Goal: Task Accomplishment & Management: Complete application form

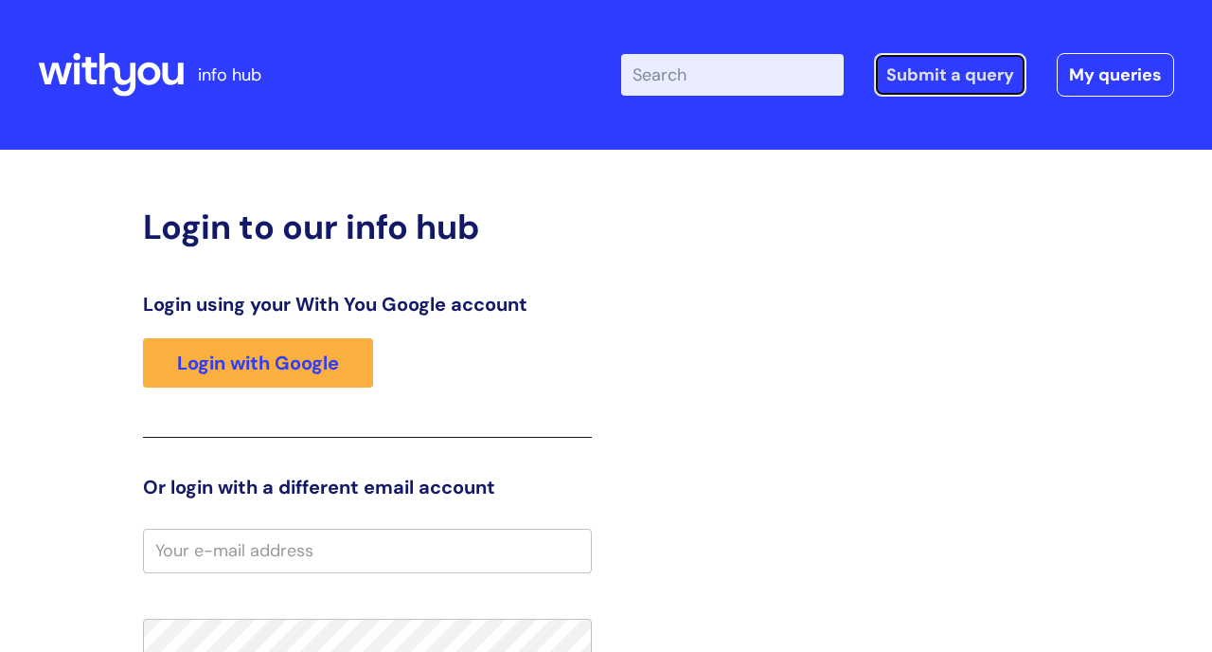
click at [473, 66] on link "Submit a query" at bounding box center [950, 75] width 153 height 44
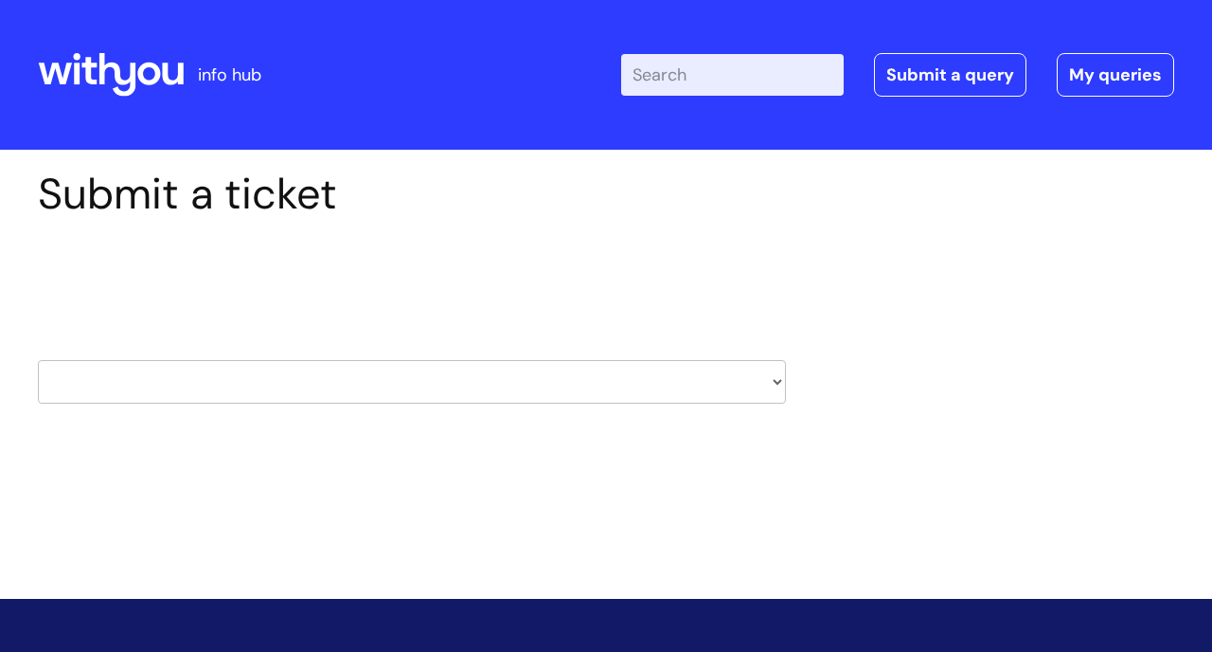
click at [779, 377] on select "HR / People IT and Support Clinical Drug Alerts Finance Accounts Data Support T…" at bounding box center [412, 382] width 748 height 44
select select "it_and_support"
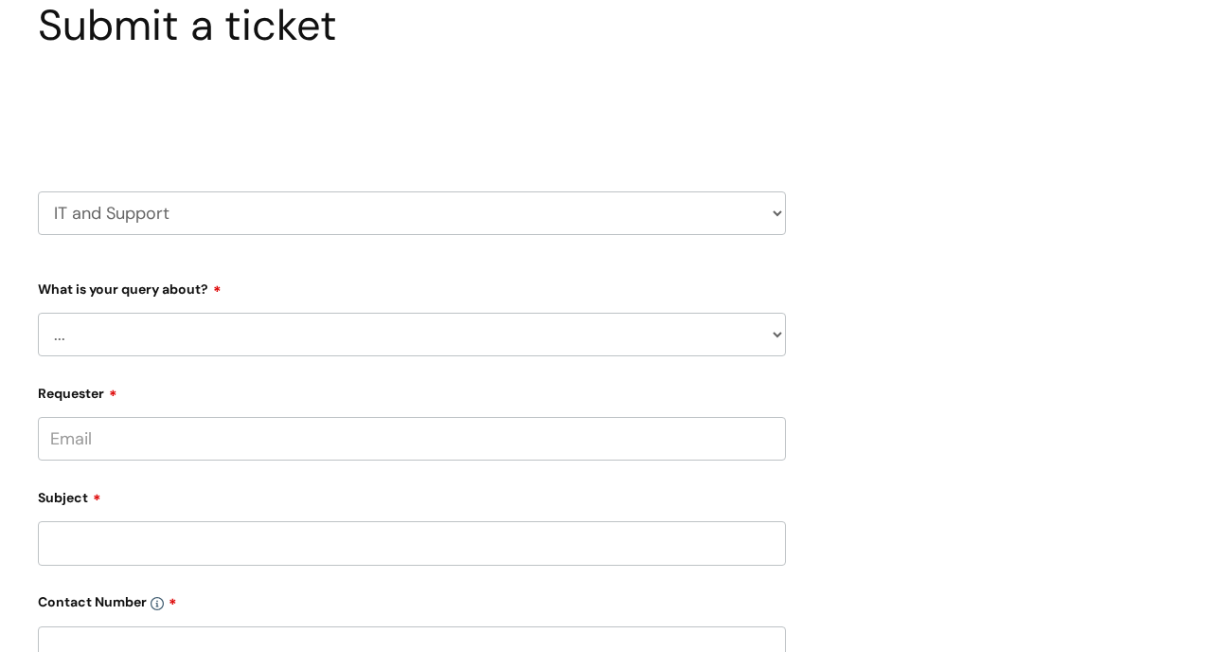
scroll to position [178, 0]
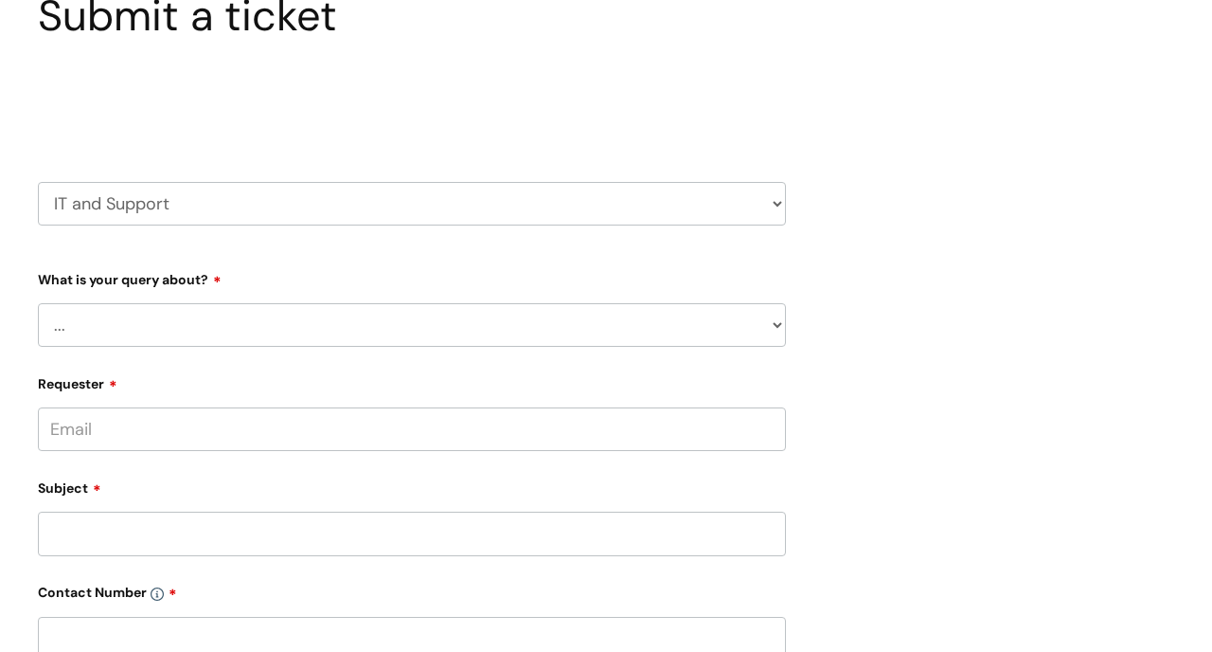
click at [780, 327] on select "... Mobile Phone Reset & MFA Accounts, Starters and Leavers IT Hardware issue I…" at bounding box center [412, 325] width 748 height 44
select select "I need help logging in"
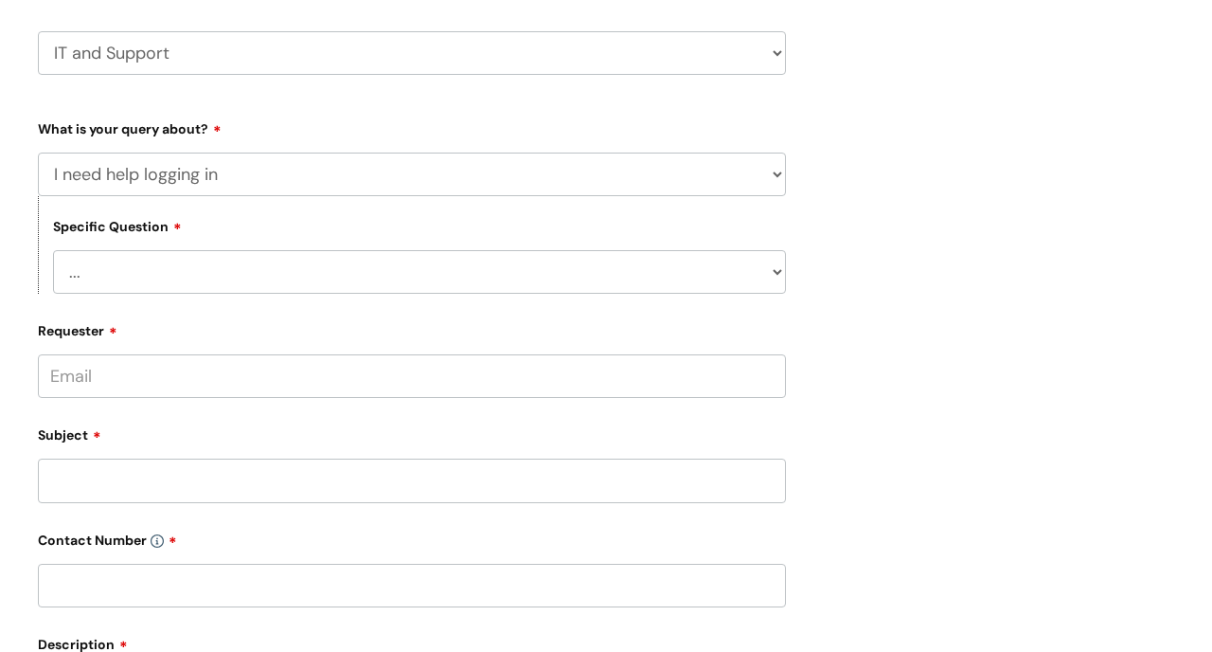
scroll to position [347, 0]
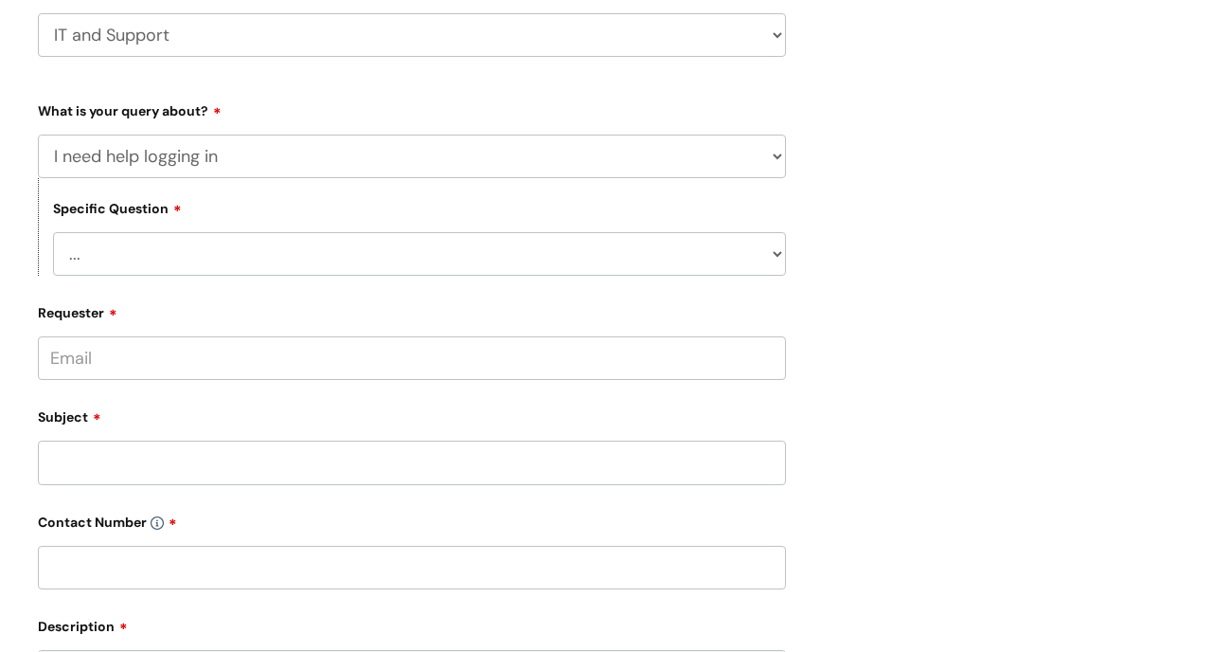
click at [778, 252] on select "... I need help logging into my laptop/chromebook I need access or help logging…" at bounding box center [419, 254] width 733 height 44
select select "I need help logging into my laptop/chromebook"
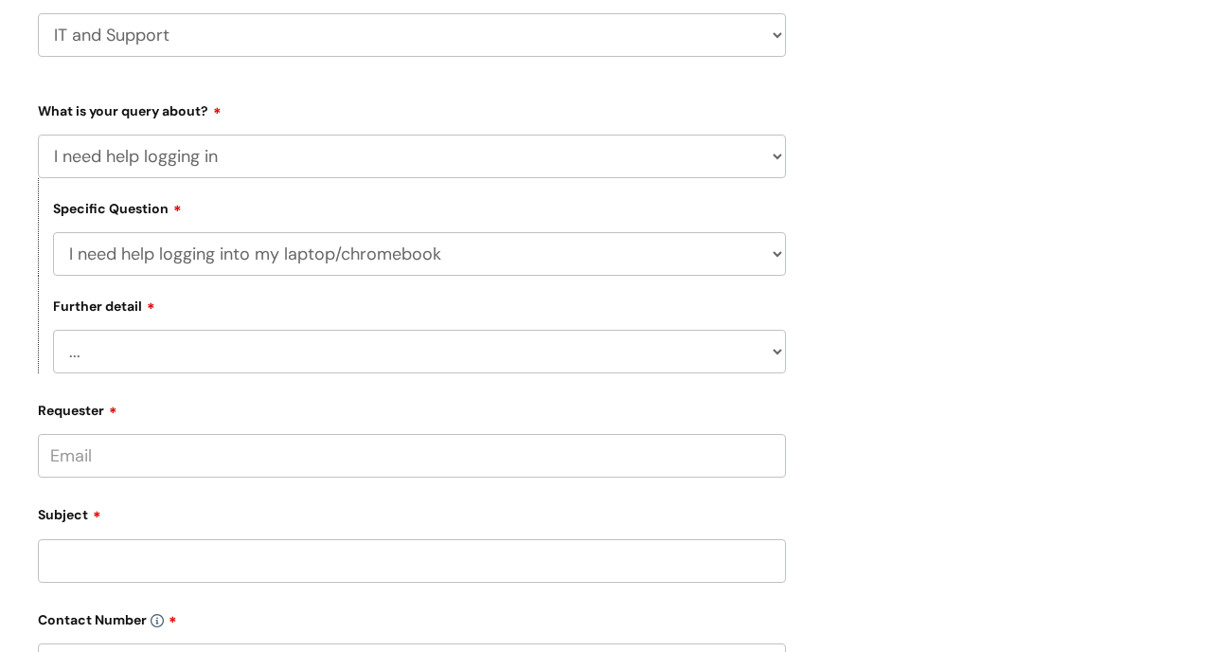
click at [775, 343] on select "... I need help with my Single Sign On password" at bounding box center [419, 352] width 733 height 44
click at [553, 449] on input "Requester" at bounding box center [412, 456] width 748 height 44
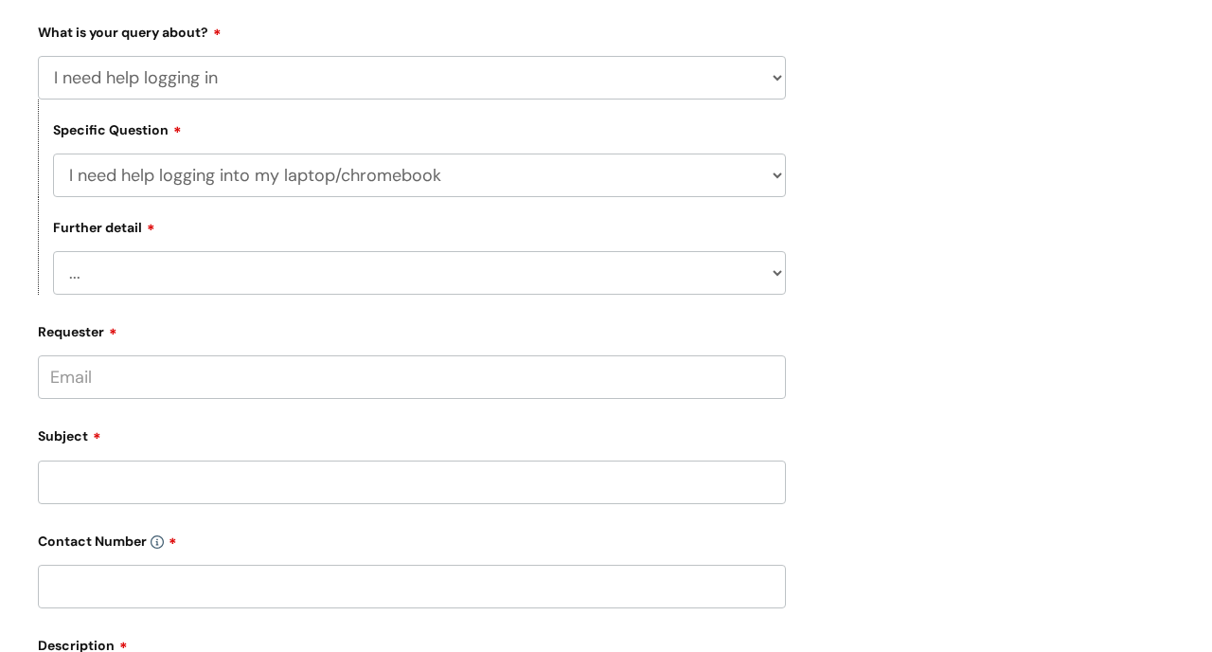
scroll to position [427, 0]
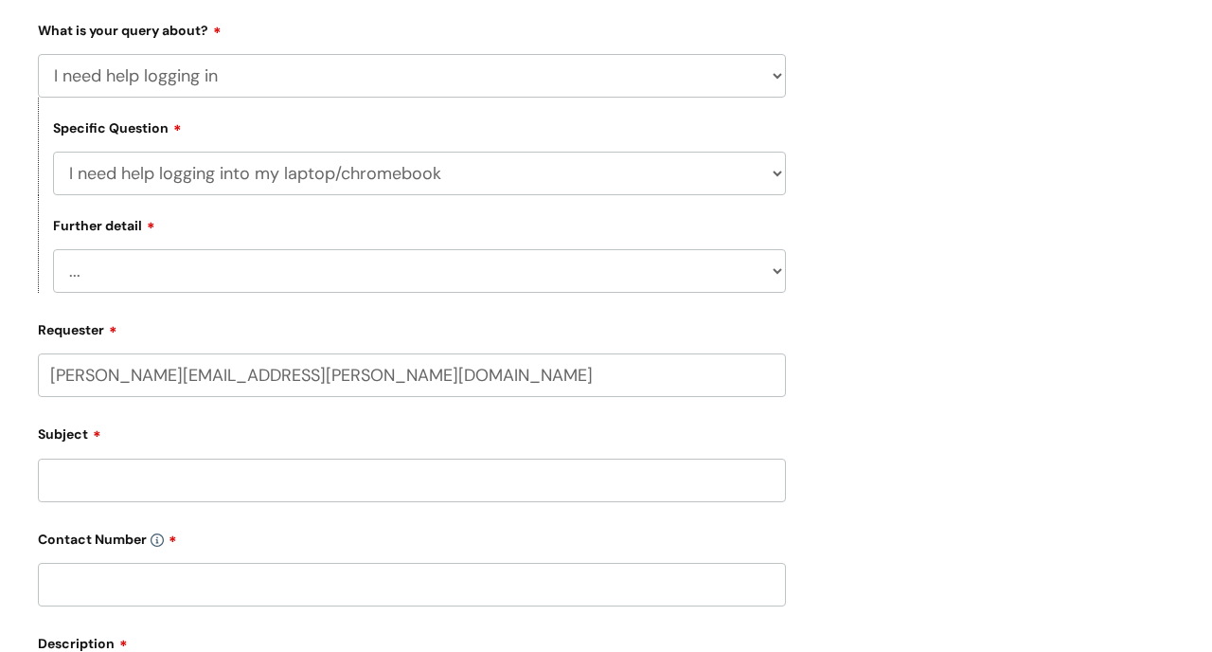
type input "[PERSON_NAME][EMAIL_ADDRESS][PERSON_NAME][DOMAIN_NAME]"
click at [265, 481] on input "Subject" at bounding box center [412, 480] width 748 height 44
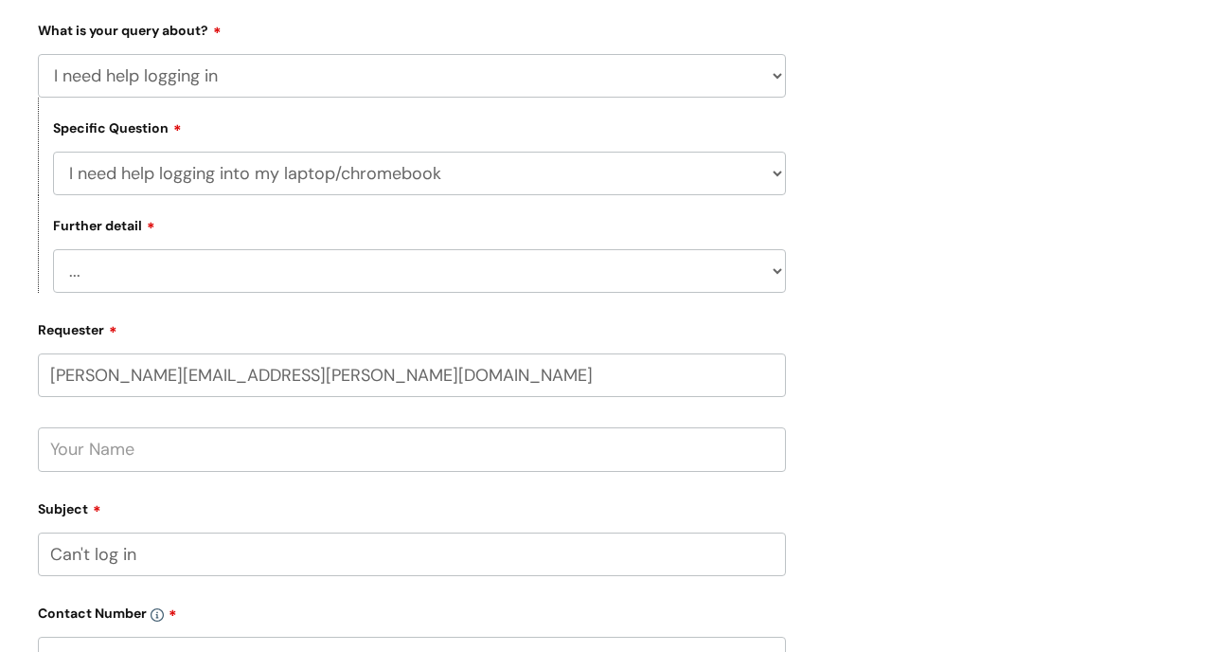
type input "Can't log in"
click at [156, 447] on input "text" at bounding box center [412, 449] width 748 height 44
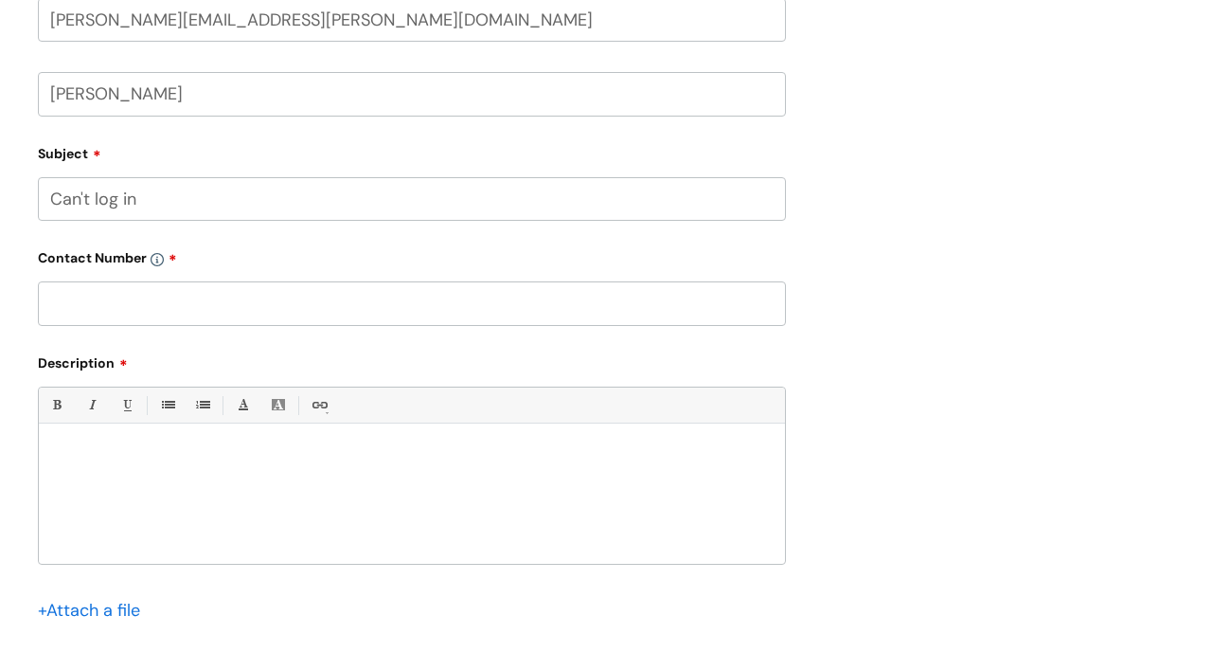
scroll to position [799, 0]
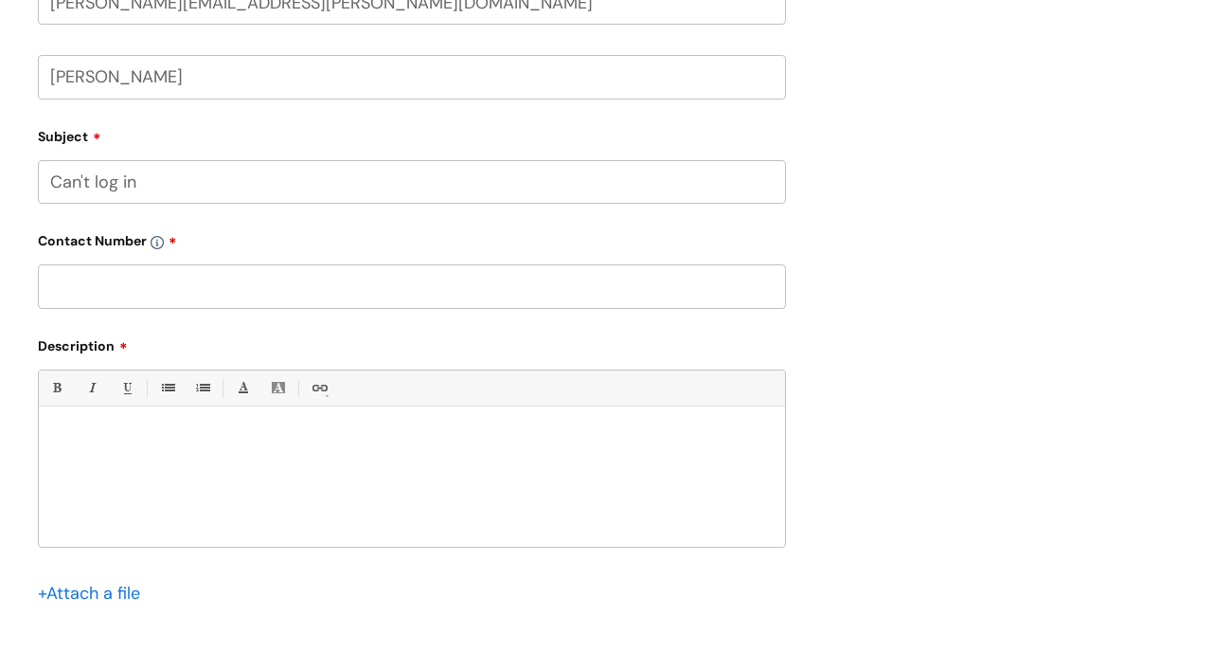
type input "[PERSON_NAME]"
click at [68, 286] on input "text" at bounding box center [412, 286] width 748 height 44
paste input "[EMAIL_ADDRESS][DOMAIN_NAME]"
type input "[EMAIL_ADDRESS][DOMAIN_NAME]"
drag, startPoint x: 234, startPoint y: 285, endPoint x: 32, endPoint y: 298, distance: 202.2
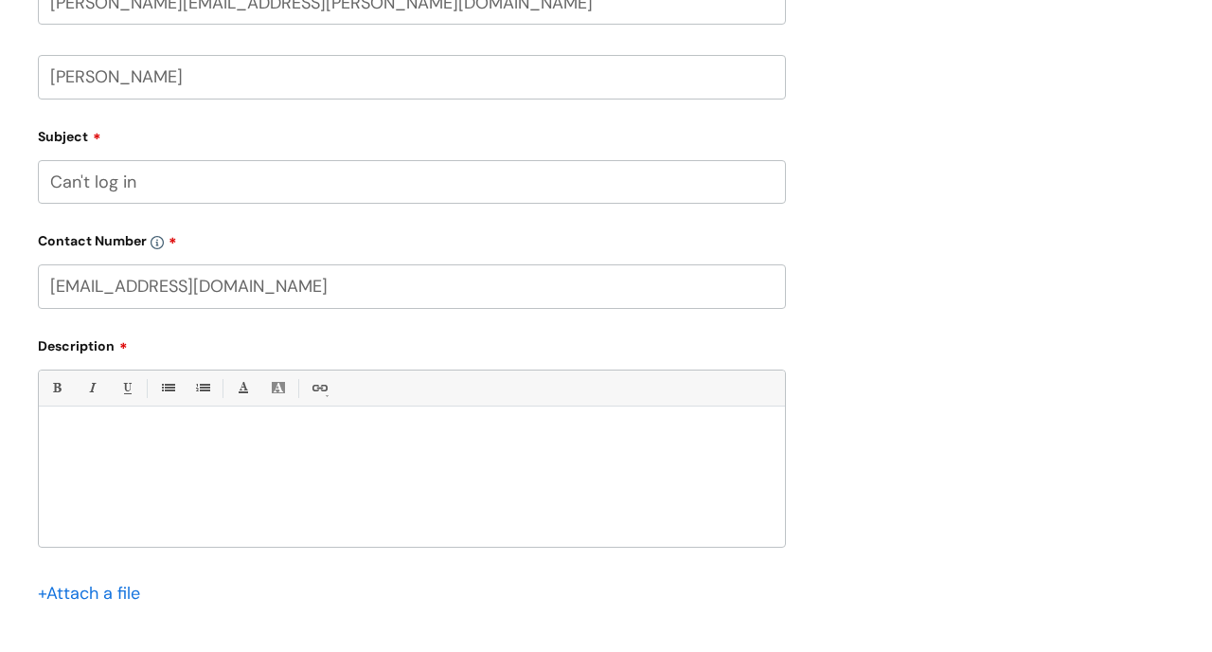
click at [32, 298] on div "Submit a ticket Select issue type HR / People IT and Support Clinical Drug Aler…" at bounding box center [412, 48] width 777 height 1358
click at [155, 291] on input "text" at bounding box center [412, 286] width 748 height 44
paste input "07745 737757"
type input "07745 737757"
click at [156, 420] on div at bounding box center [412, 481] width 746 height 131
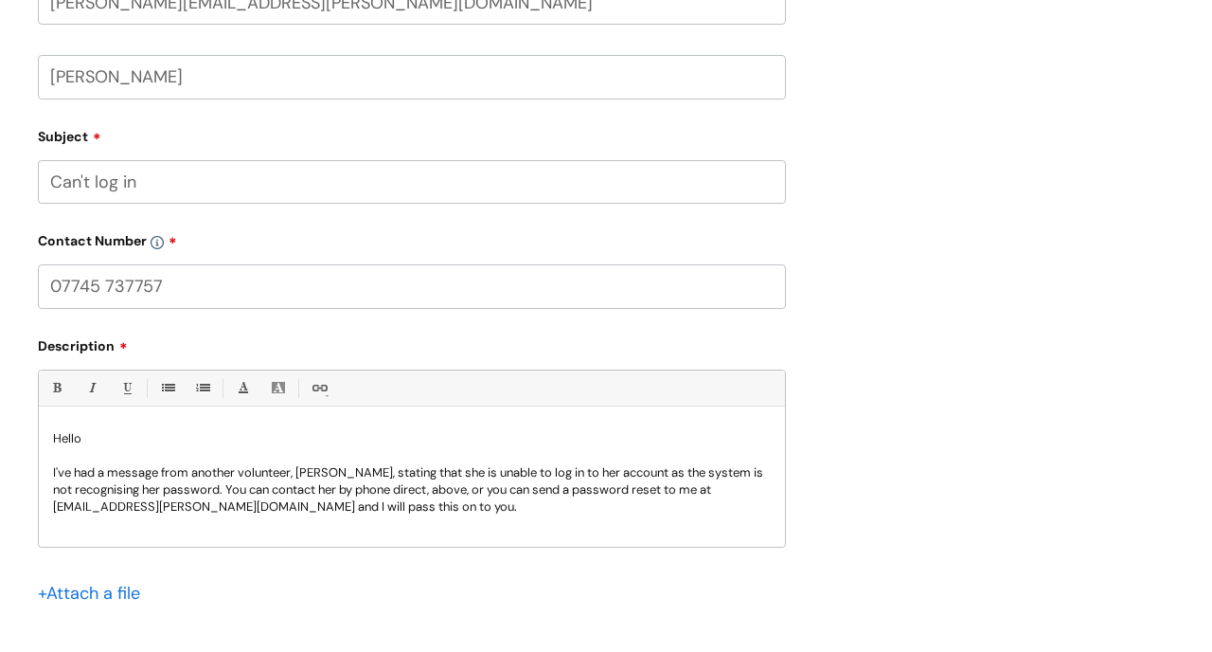
click at [375, 492] on p "I've had a message from another volunteer, [PERSON_NAME], stating that she is u…" at bounding box center [412, 489] width 718 height 51
click at [530, 509] on p "I've had a message from another volunteer, [PERSON_NAME], stating that she is u…" at bounding box center [412, 489] width 718 height 51
click at [538, 487] on p "I've had a message from another volunteer, [PERSON_NAME], stating that she is u…" at bounding box center [412, 489] width 718 height 51
click at [493, 506] on p "I've had a message from another volunteer, [PERSON_NAME], stating that she is u…" at bounding box center [412, 489] width 718 height 51
click at [563, 512] on p "I've had a message from another volunteer, [PERSON_NAME], stating that she is u…" at bounding box center [412, 489] width 718 height 51
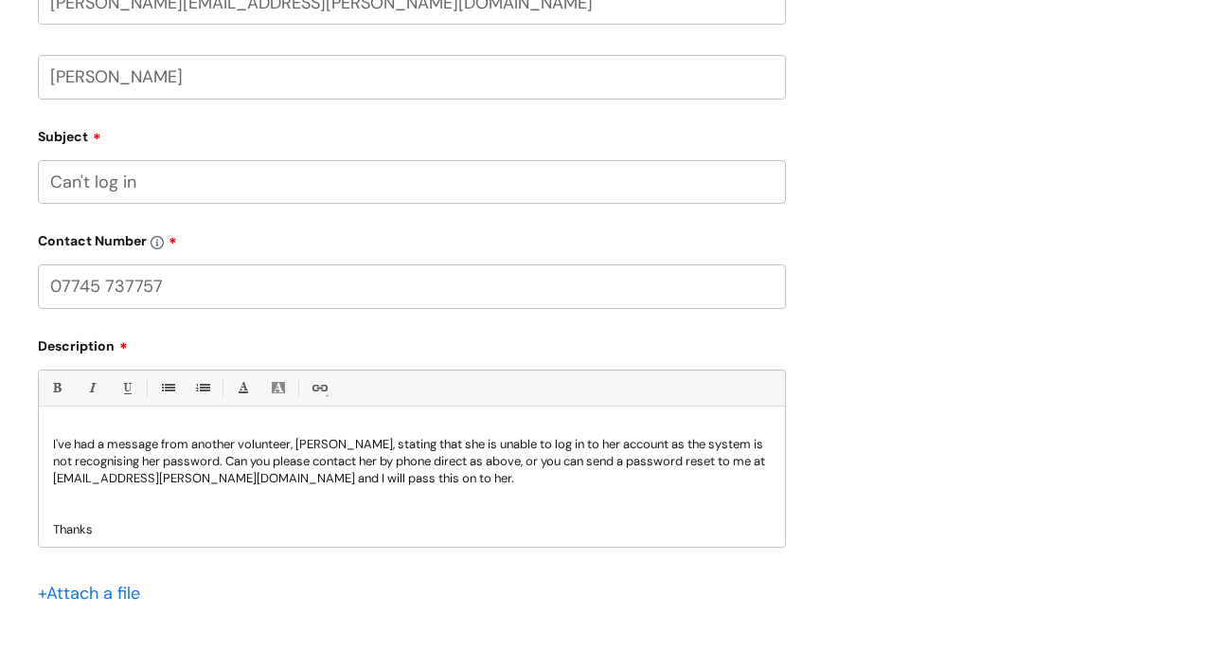
scroll to position [102, 0]
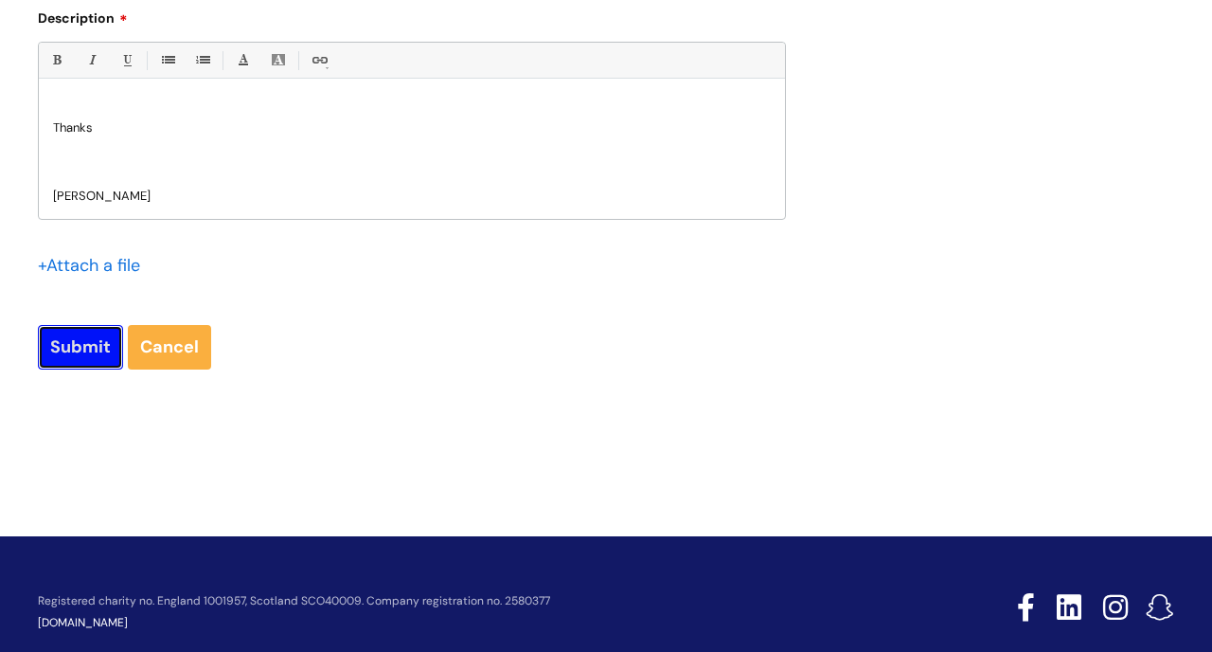
click at [89, 351] on input "Submit" at bounding box center [80, 347] width 85 height 44
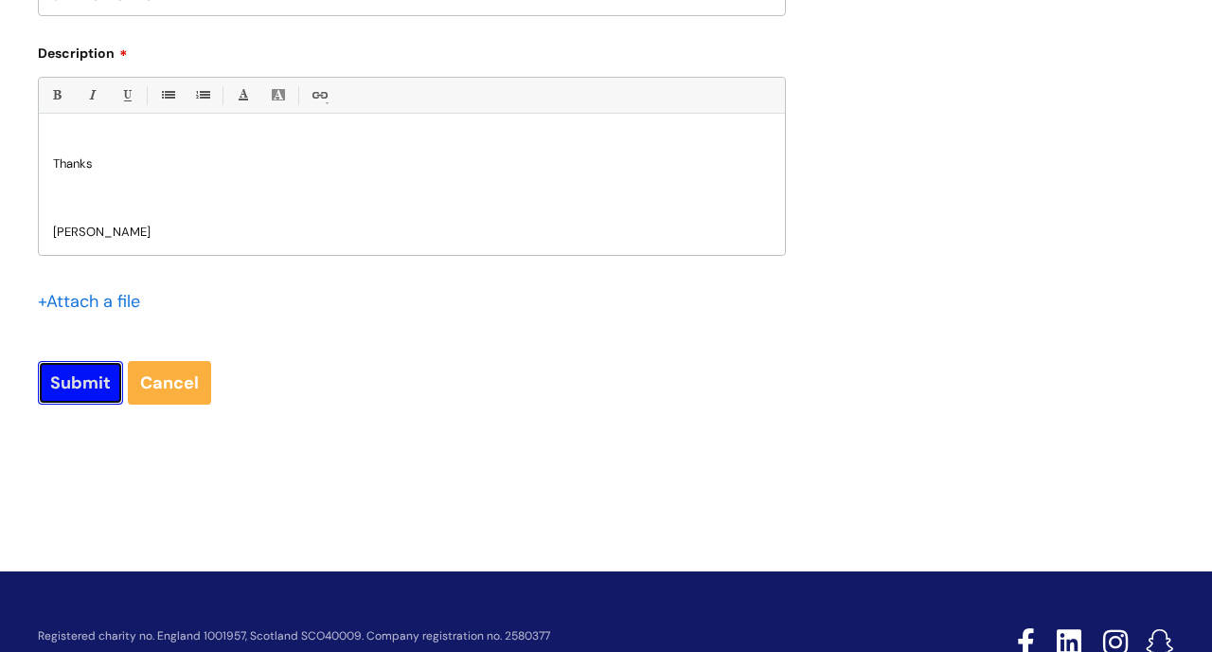
scroll to position [1162, 0]
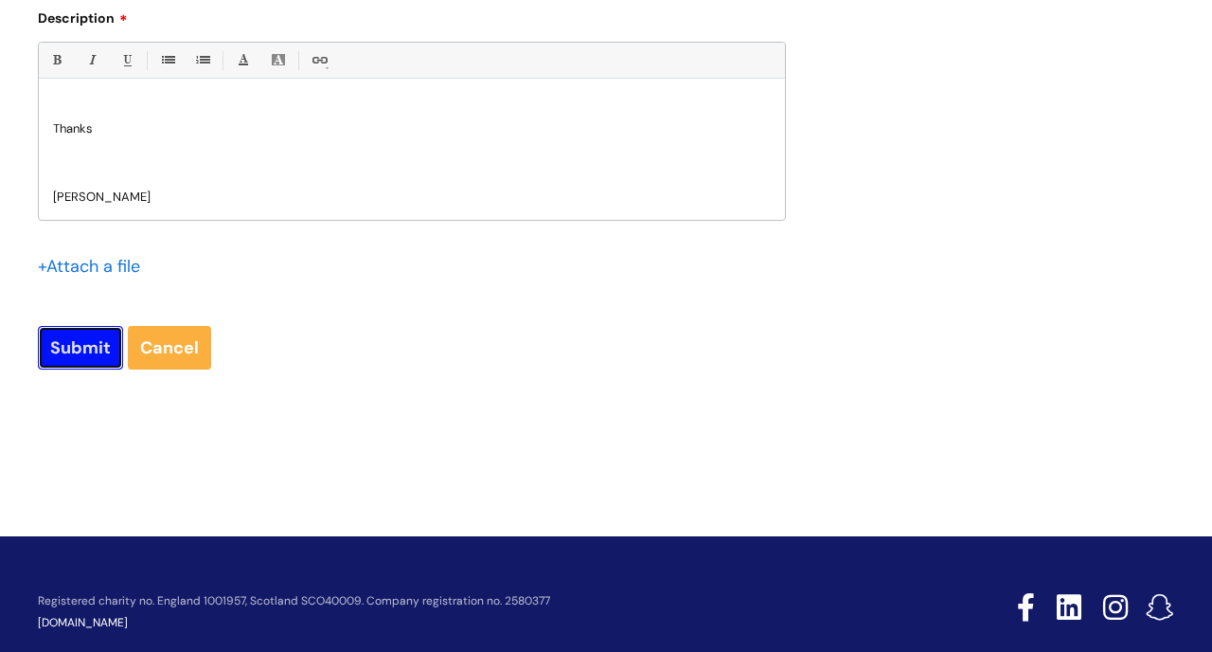
click at [89, 356] on input "Submit" at bounding box center [80, 348] width 85 height 44
click at [77, 347] on input "Submit" at bounding box center [80, 348] width 85 height 44
click at [85, 346] on input "Submit" at bounding box center [80, 348] width 85 height 44
click at [69, 349] on input "Submit" at bounding box center [80, 348] width 85 height 44
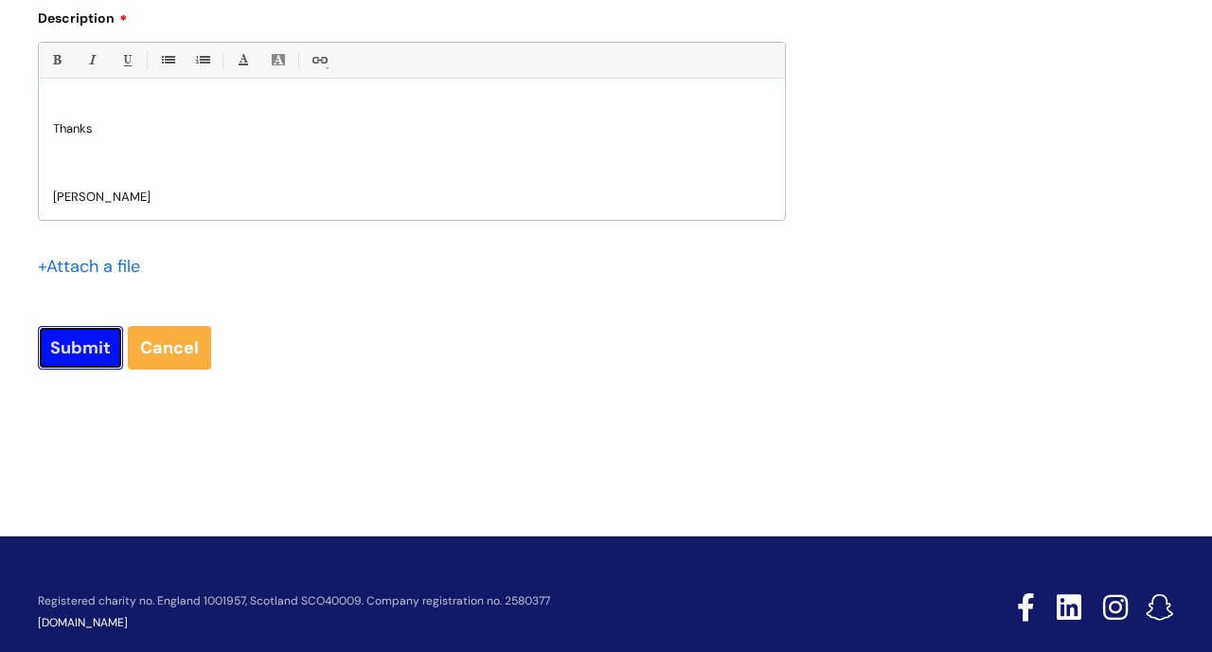
click at [69, 349] on input "Submit" at bounding box center [80, 348] width 85 height 44
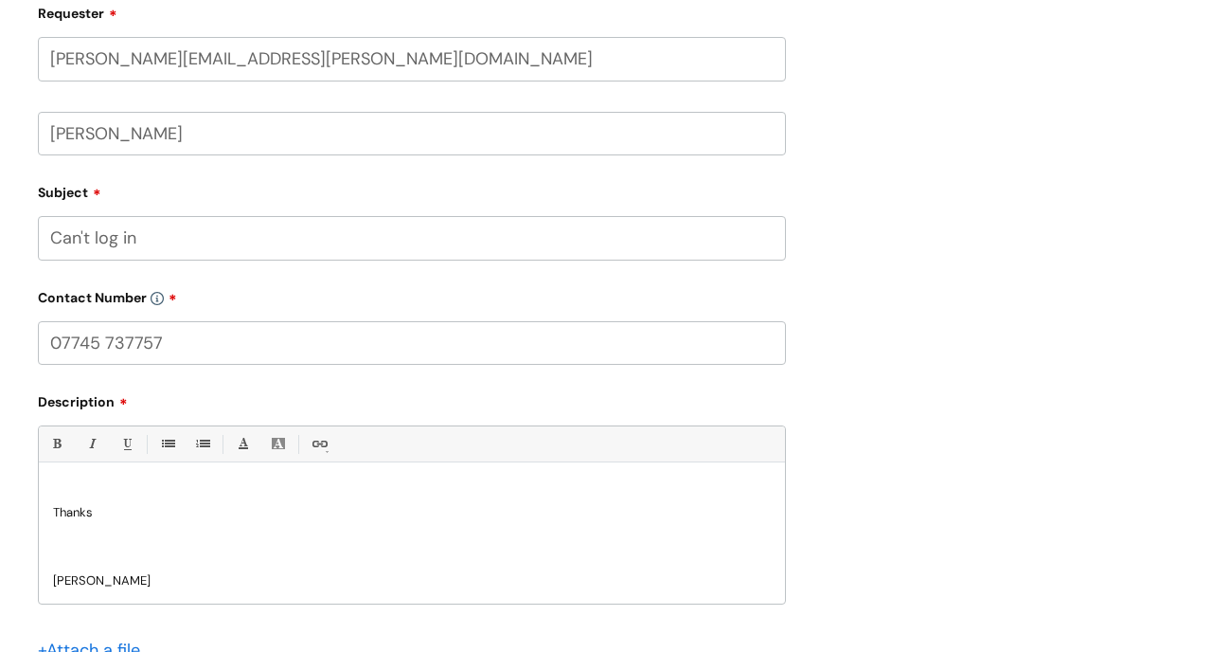
scroll to position [1199, 0]
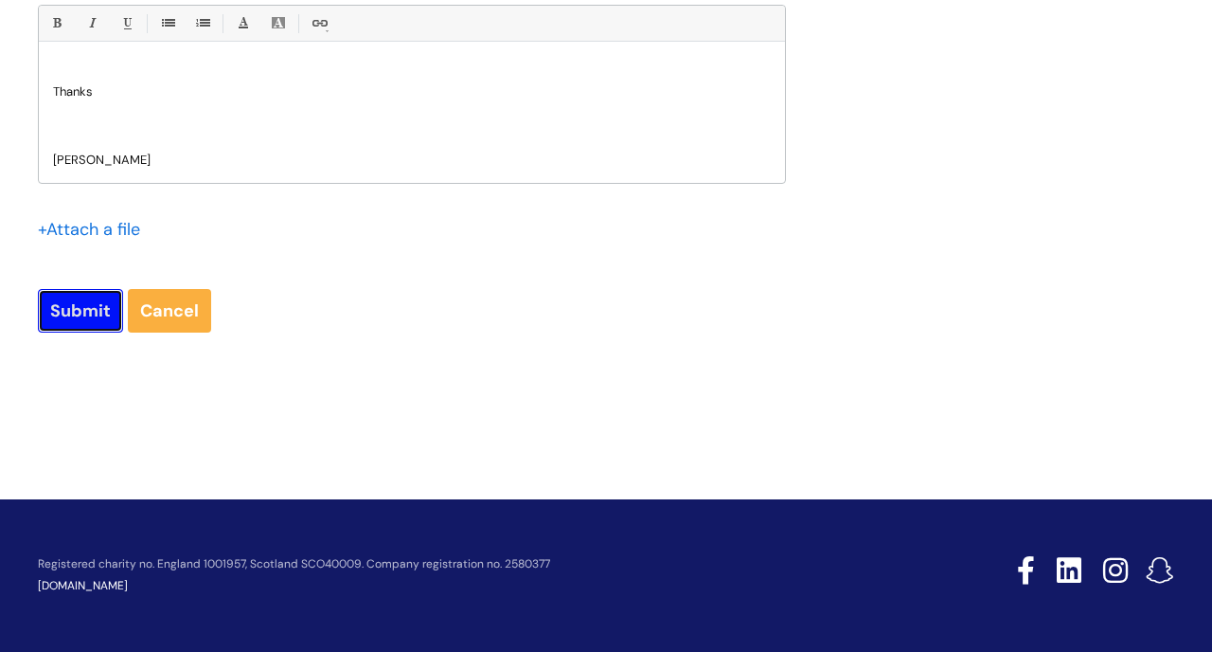
click at [79, 324] on input "Submit" at bounding box center [80, 311] width 85 height 44
click at [96, 317] on input "Submit" at bounding box center [80, 311] width 85 height 44
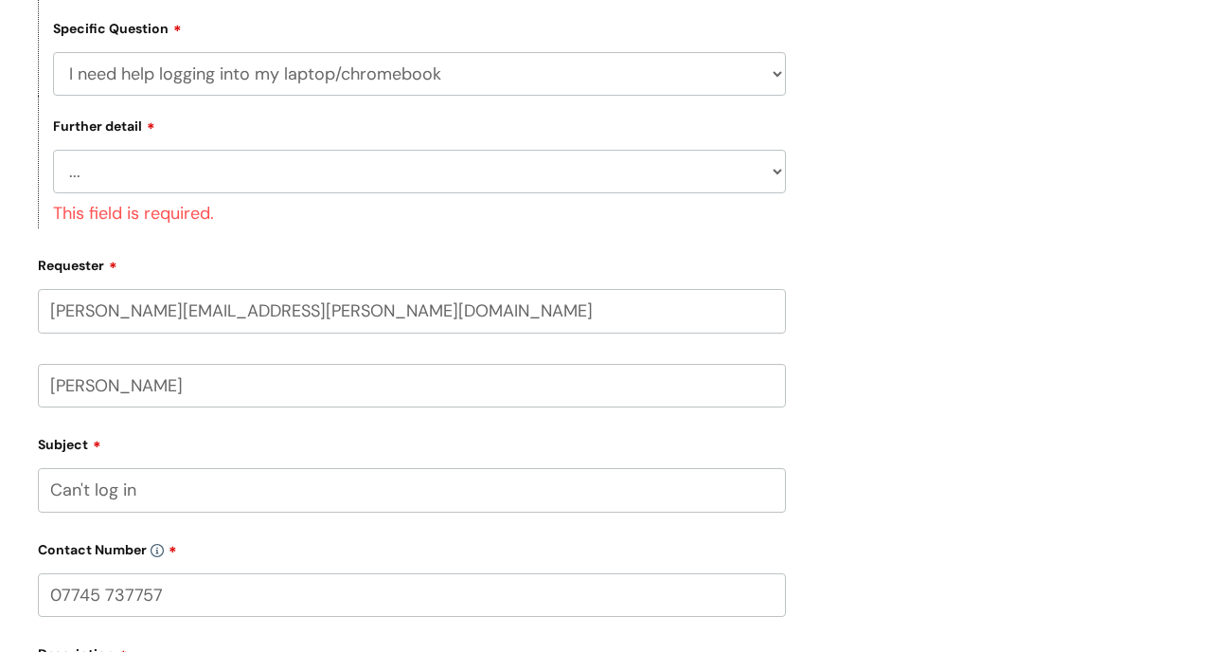
scroll to position [530, 0]
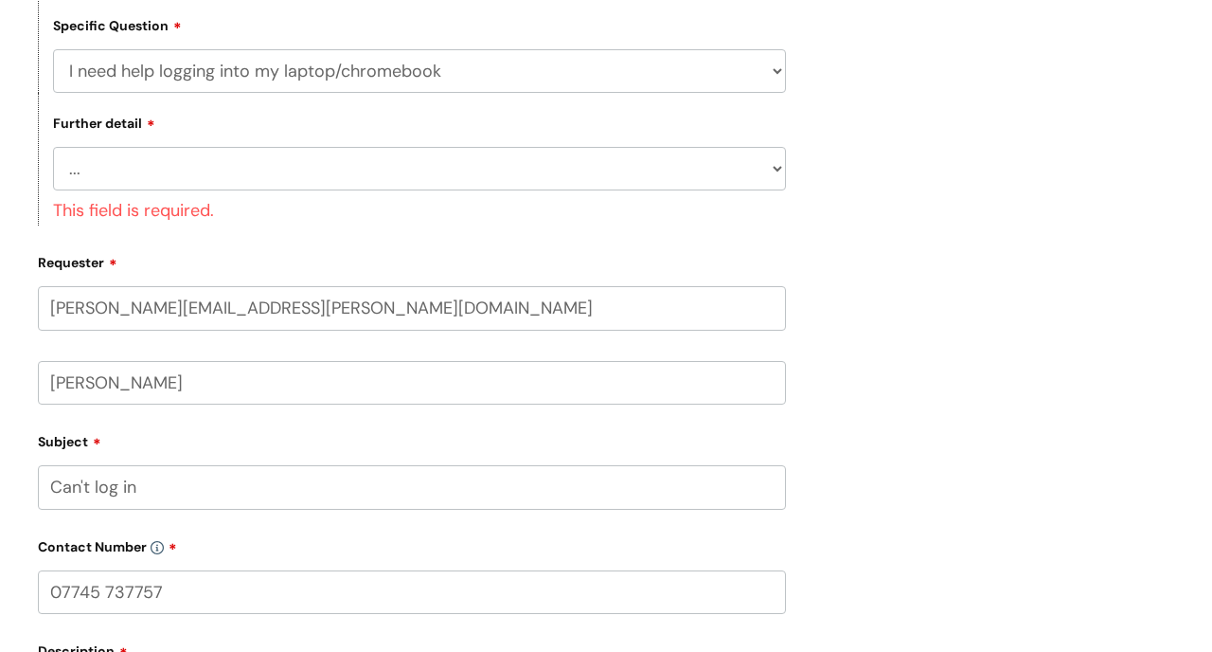
click at [777, 166] on select "... I need help with my Single Sign On password" at bounding box center [419, 169] width 733 height 44
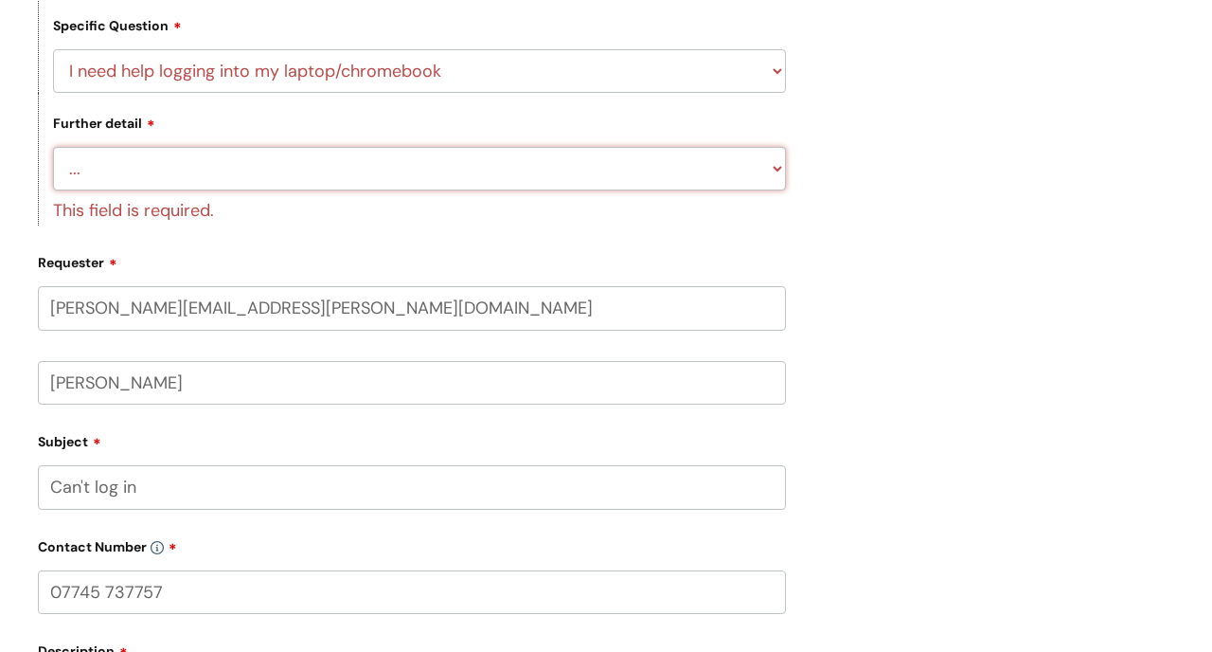
select select "I need help with my Single Sign On password"
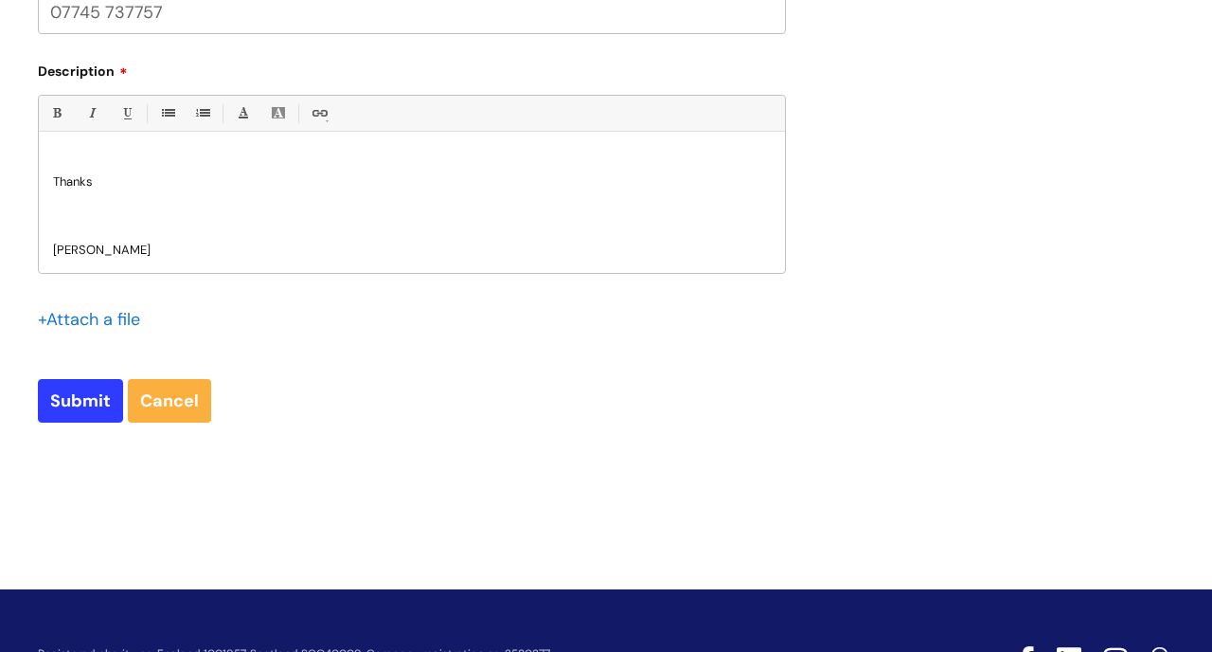
scroll to position [1199, 0]
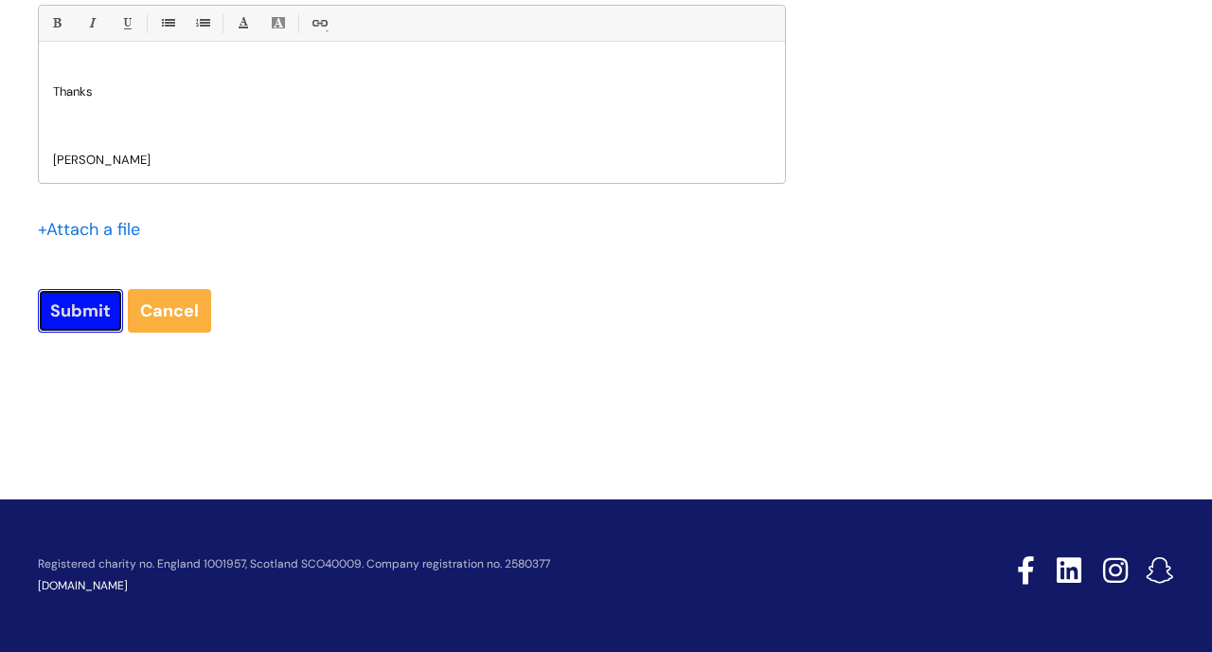
click at [91, 325] on input "Submit" at bounding box center [80, 311] width 85 height 44
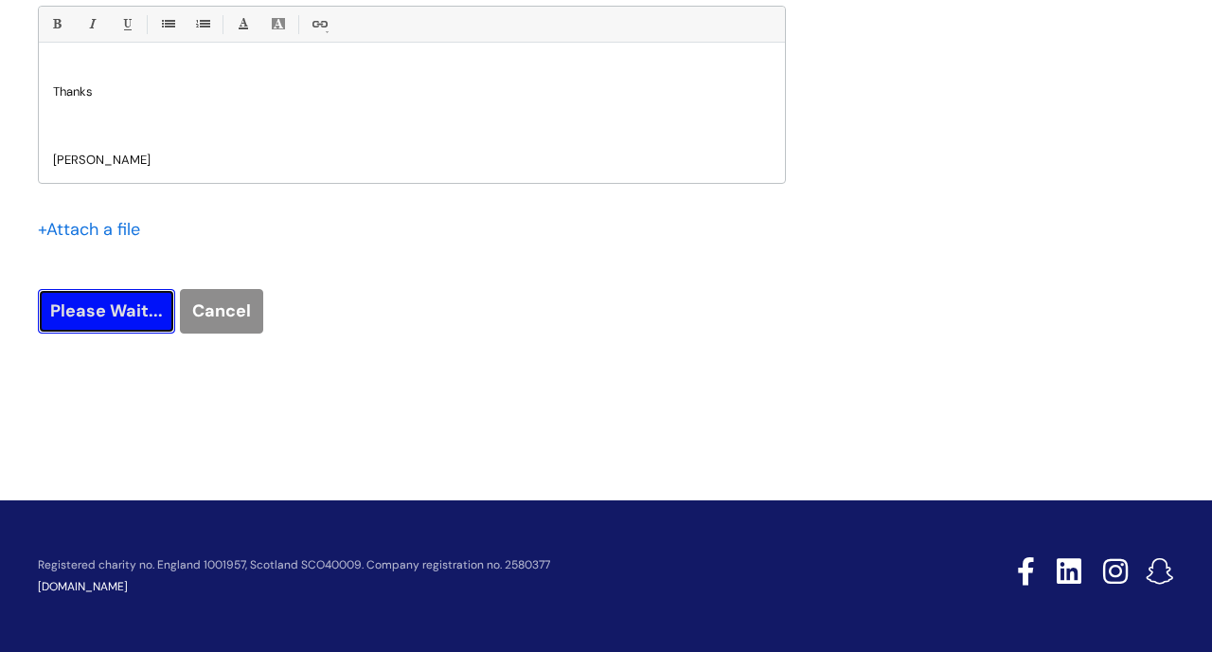
type input "Please Wait..."
